Goal: Information Seeking & Learning: Learn about a topic

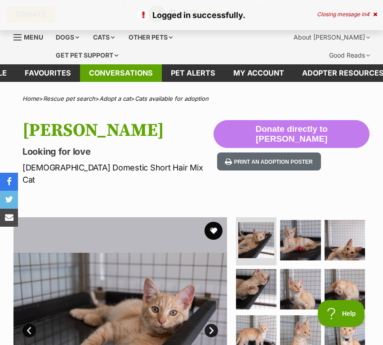
click at [139, 70] on link "Conversations" at bounding box center [121, 73] width 82 height 18
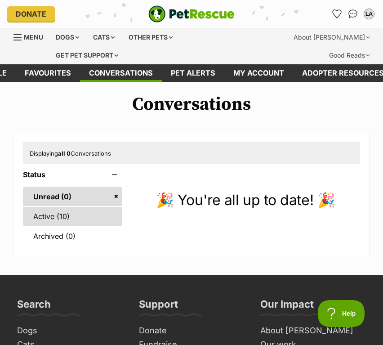
click at [82, 214] on link "Active (10)" at bounding box center [72, 216] width 99 height 19
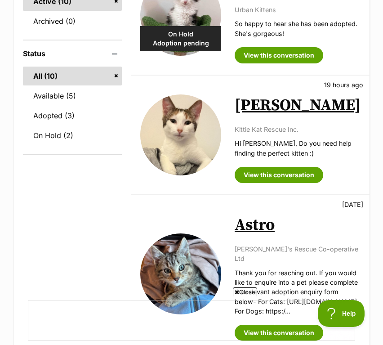
scroll to position [247, 0]
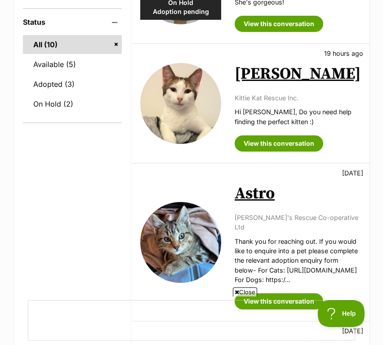
click at [239, 292] on span "Close" at bounding box center [245, 292] width 24 height 9
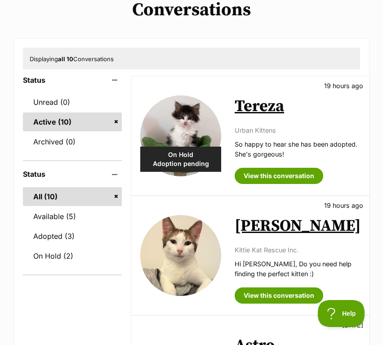
scroll to position [0, 0]
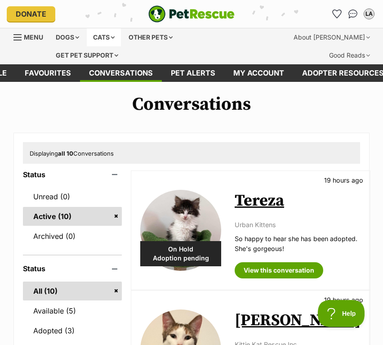
click at [117, 38] on div "Cats" at bounding box center [104, 37] width 34 height 18
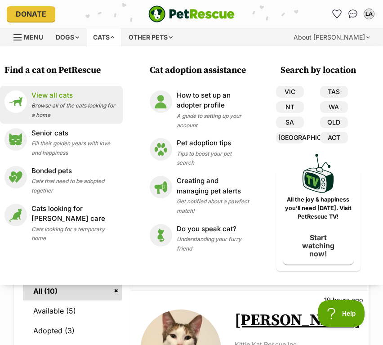
click at [57, 112] on span "Browse all of the cats looking for a home" at bounding box center [73, 110] width 84 height 16
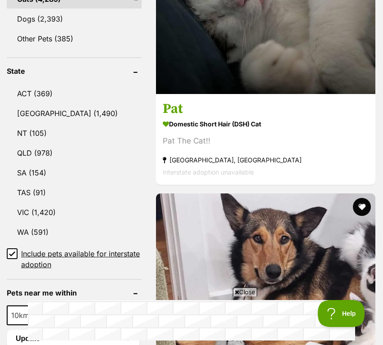
click at [242, 289] on span "Close" at bounding box center [245, 292] width 24 height 9
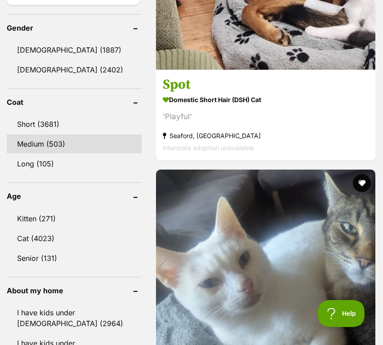
scroll to position [853, 0]
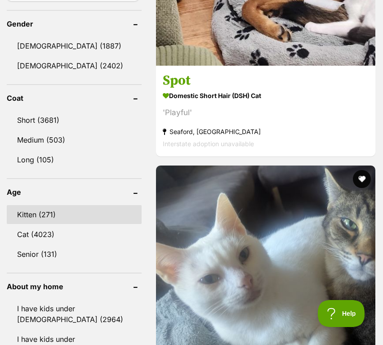
click at [38, 205] on link "Kitten (271)" at bounding box center [74, 214] width 135 height 19
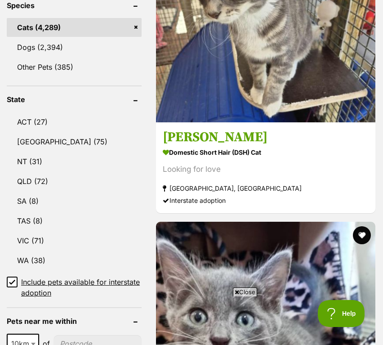
scroll to position [423, 0]
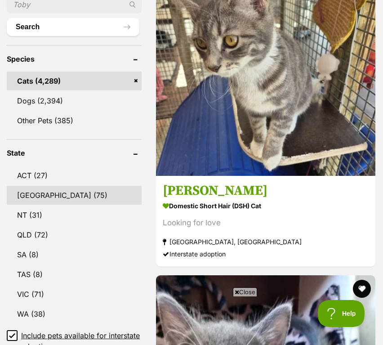
click at [44, 186] on link "NSW (75)" at bounding box center [74, 195] width 135 height 19
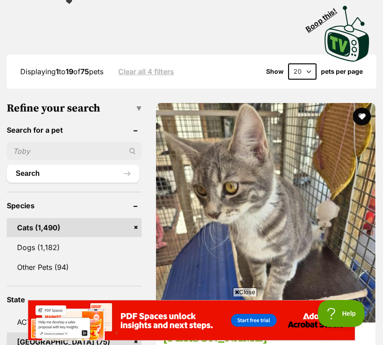
click at [242, 289] on span "Close" at bounding box center [245, 292] width 24 height 9
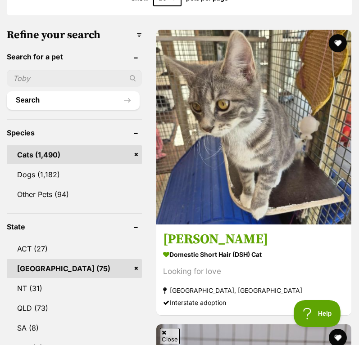
scroll to position [417, 0]
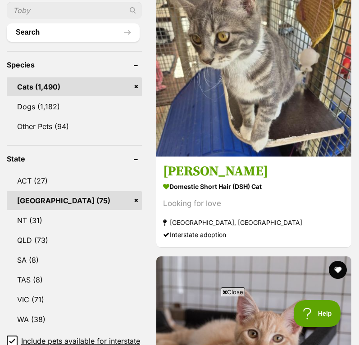
click at [227, 291] on span "Close" at bounding box center [232, 292] width 24 height 9
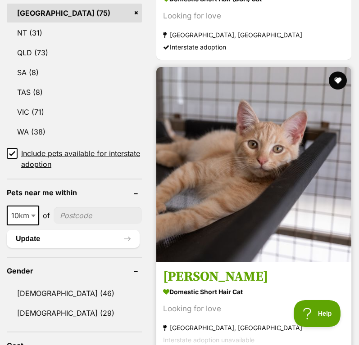
scroll to position [634, 0]
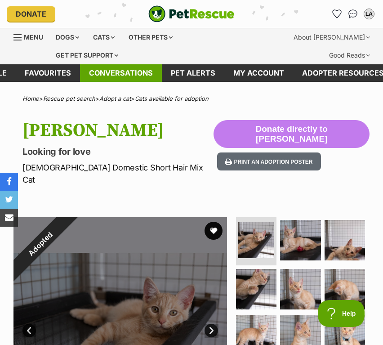
click at [108, 69] on link "Conversations" at bounding box center [121, 73] width 82 height 18
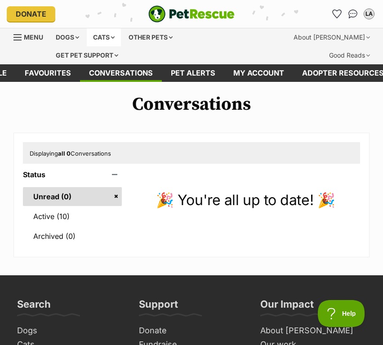
click at [111, 36] on div "Cats" at bounding box center [104, 37] width 34 height 18
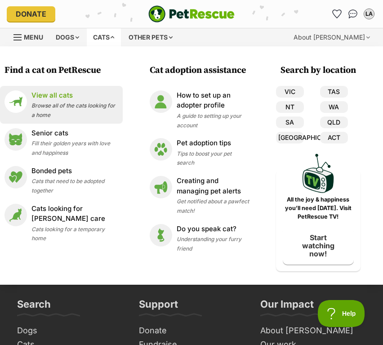
click at [81, 99] on p "View all cats" at bounding box center [74, 95] width 87 height 10
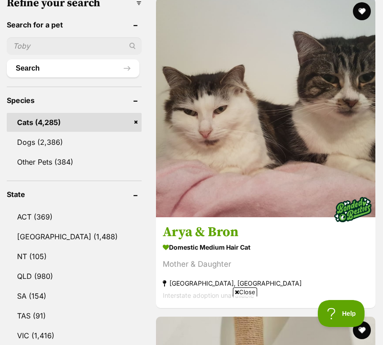
click at [241, 291] on span "Close" at bounding box center [245, 292] width 24 height 9
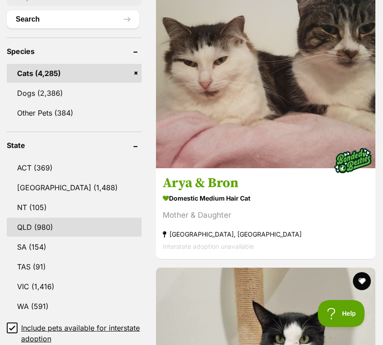
scroll to position [434, 0]
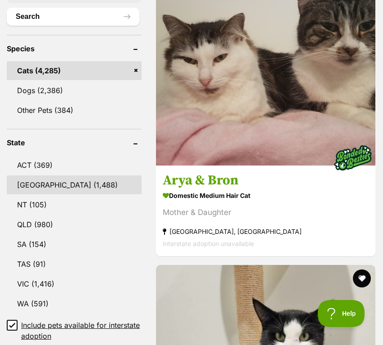
click at [64, 175] on link "[GEOGRAPHIC_DATA] (1,488)" at bounding box center [74, 184] width 135 height 19
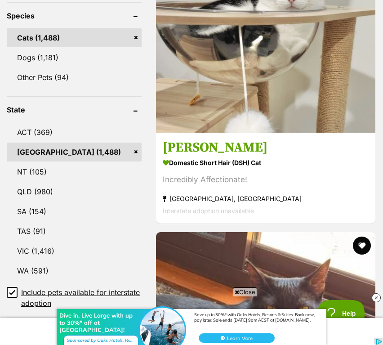
click at [247, 293] on div "Dive in, Live Large with up to 30%* off at [GEOGRAPHIC_DATA]! Save up to 30%* w…" at bounding box center [191, 318] width 383 height 54
click at [376, 299] on img at bounding box center [376, 297] width 9 height 9
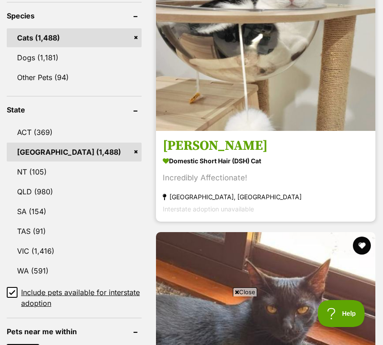
click at [250, 172] on div "Incredibly Affectionate!" at bounding box center [266, 178] width 206 height 12
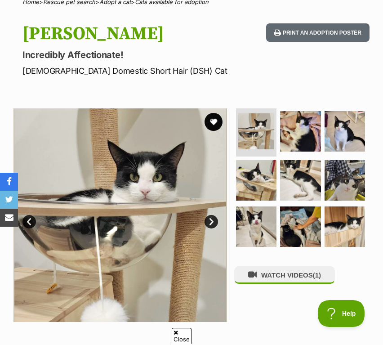
scroll to position [103, 0]
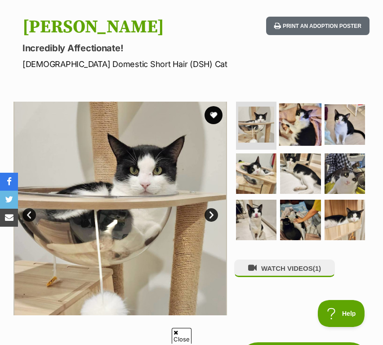
click at [297, 121] on img at bounding box center [300, 124] width 43 height 43
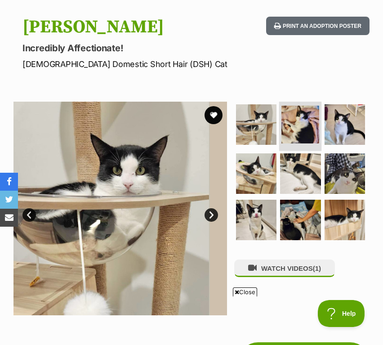
scroll to position [0, 0]
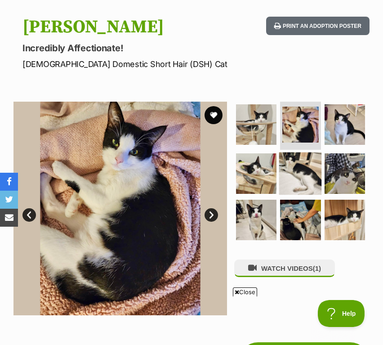
click at [296, 175] on img at bounding box center [300, 173] width 43 height 43
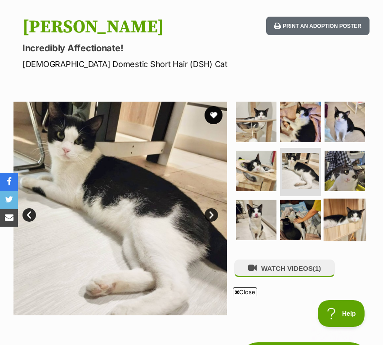
click at [335, 207] on img at bounding box center [345, 219] width 43 height 43
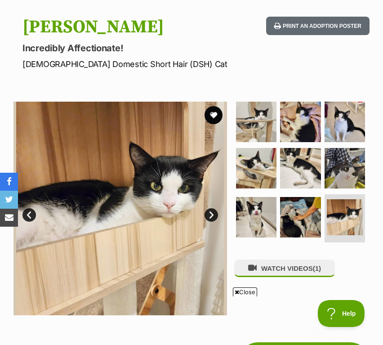
click at [241, 290] on span "Close" at bounding box center [245, 292] width 24 height 9
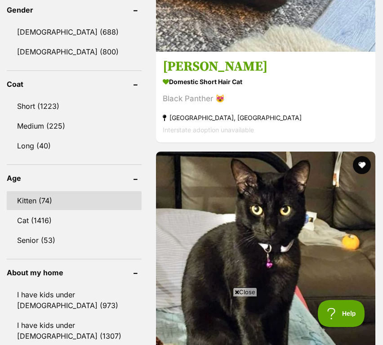
click at [90, 191] on link "Kitten (74)" at bounding box center [74, 200] width 135 height 19
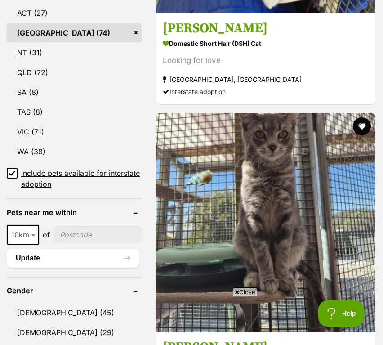
click at [247, 290] on span "Close" at bounding box center [245, 292] width 24 height 9
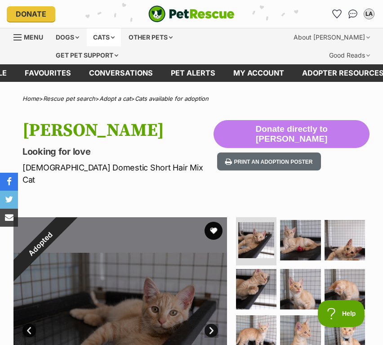
click at [101, 38] on div "Cats" at bounding box center [104, 37] width 34 height 18
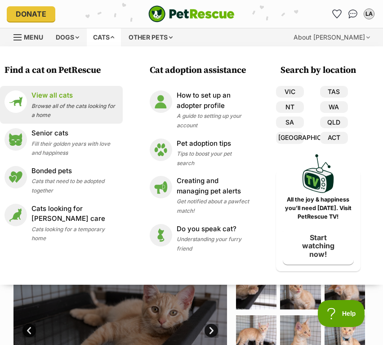
click at [52, 98] on p "View all cats" at bounding box center [74, 95] width 87 height 10
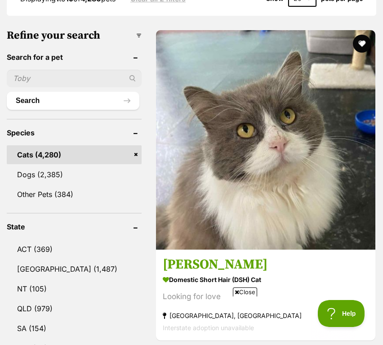
click at [238, 291] on icon at bounding box center [237, 292] width 4 height 6
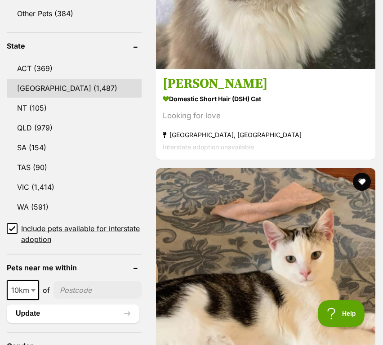
click at [58, 79] on link "NSW (1,487)" at bounding box center [74, 88] width 135 height 19
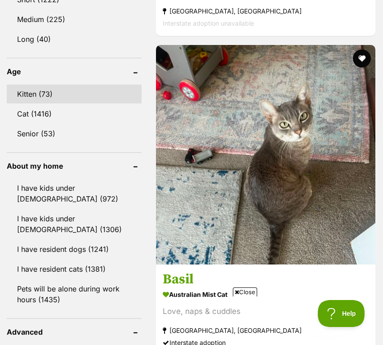
click at [43, 85] on link "Kitten (73)" at bounding box center [74, 94] width 135 height 19
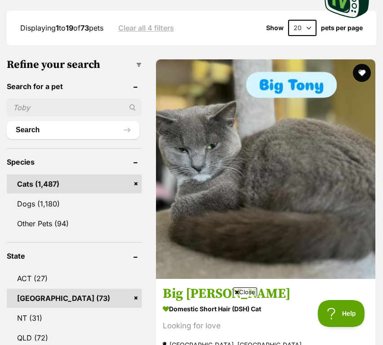
click at [245, 289] on span "Close" at bounding box center [245, 292] width 24 height 9
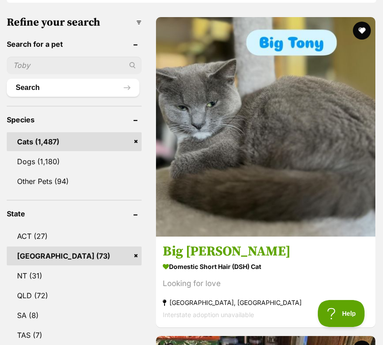
scroll to position [284, 0]
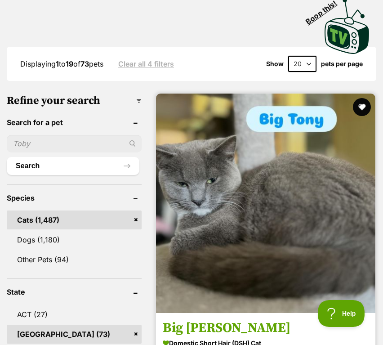
click at [236, 218] on img at bounding box center [266, 204] width 220 height 220
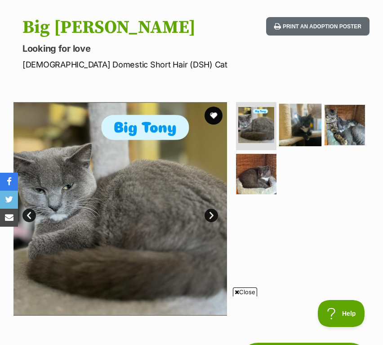
click at [305, 142] on img at bounding box center [300, 125] width 43 height 43
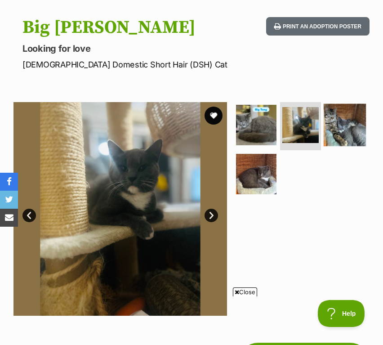
click at [337, 133] on img at bounding box center [345, 125] width 43 height 43
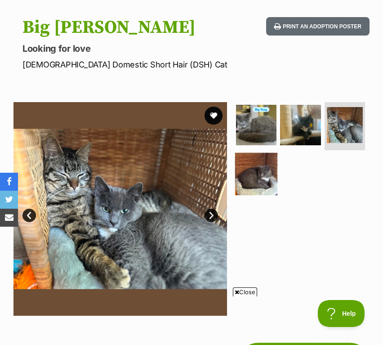
click at [269, 160] on img at bounding box center [256, 174] width 43 height 43
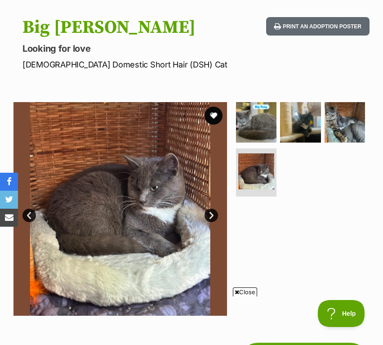
click at [245, 293] on span "Close" at bounding box center [245, 292] width 24 height 9
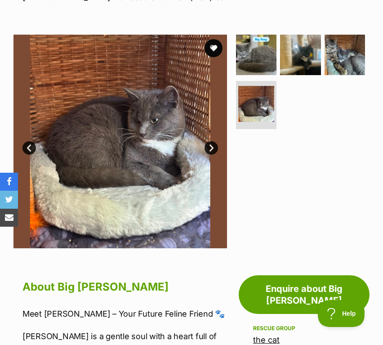
scroll to position [417, 0]
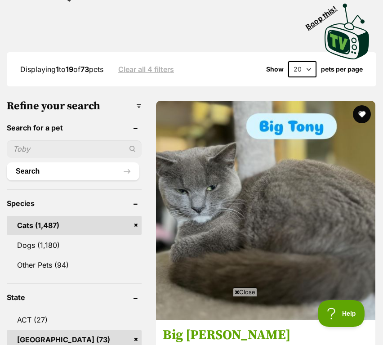
click at [239, 293] on span "Close" at bounding box center [245, 292] width 24 height 9
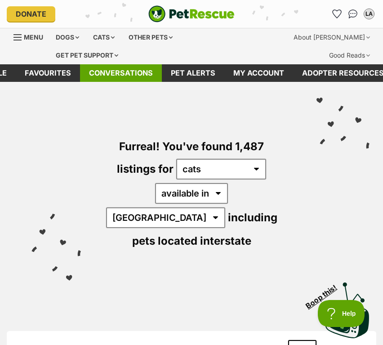
click at [129, 71] on link "Conversations" at bounding box center [121, 73] width 82 height 18
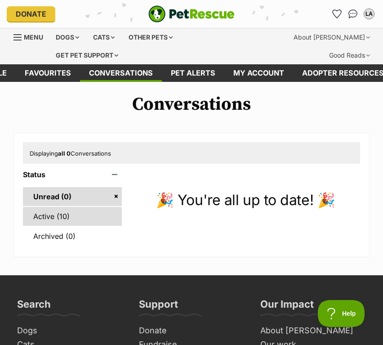
click at [68, 217] on link "Active (10)" at bounding box center [72, 216] width 99 height 19
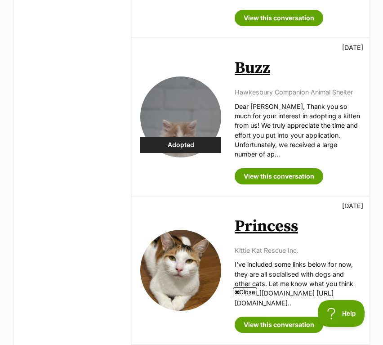
scroll to position [370, 0]
